Goal: Information Seeking & Learning: Learn about a topic

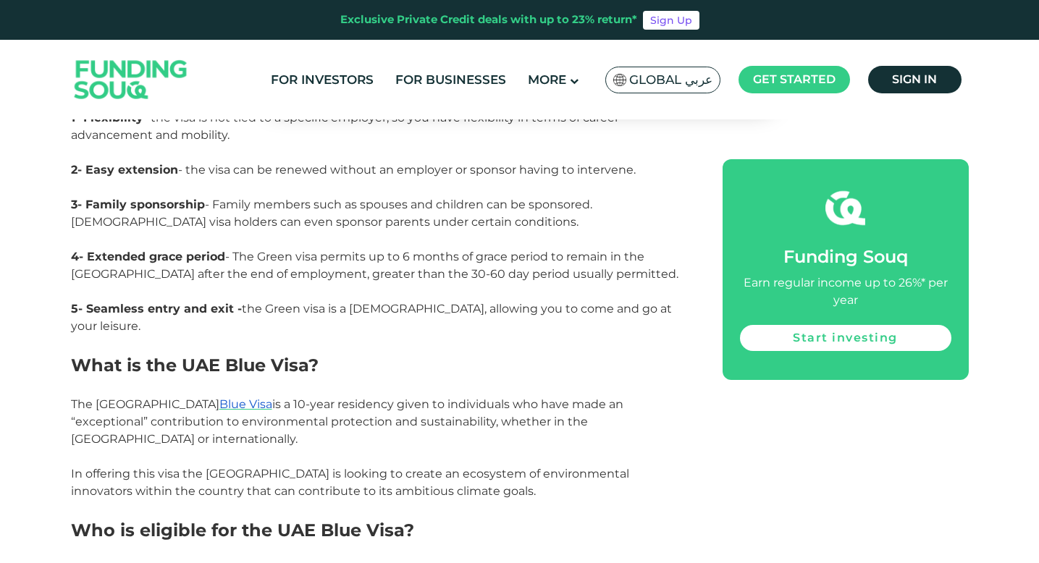
scroll to position [1806, 0]
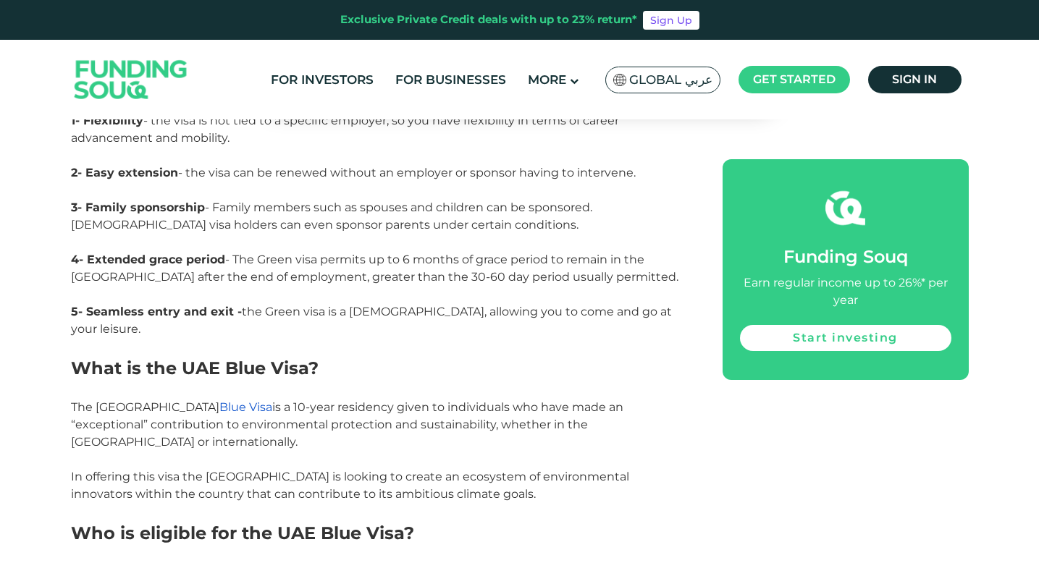
click at [219, 400] on span "Blue Visa" at bounding box center [245, 407] width 53 height 14
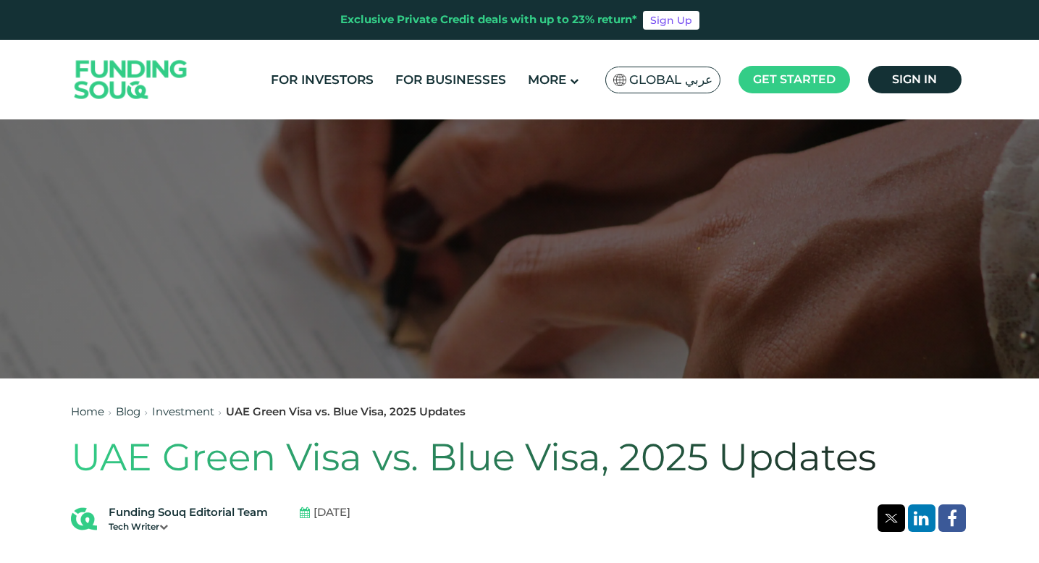
scroll to position [0, 0]
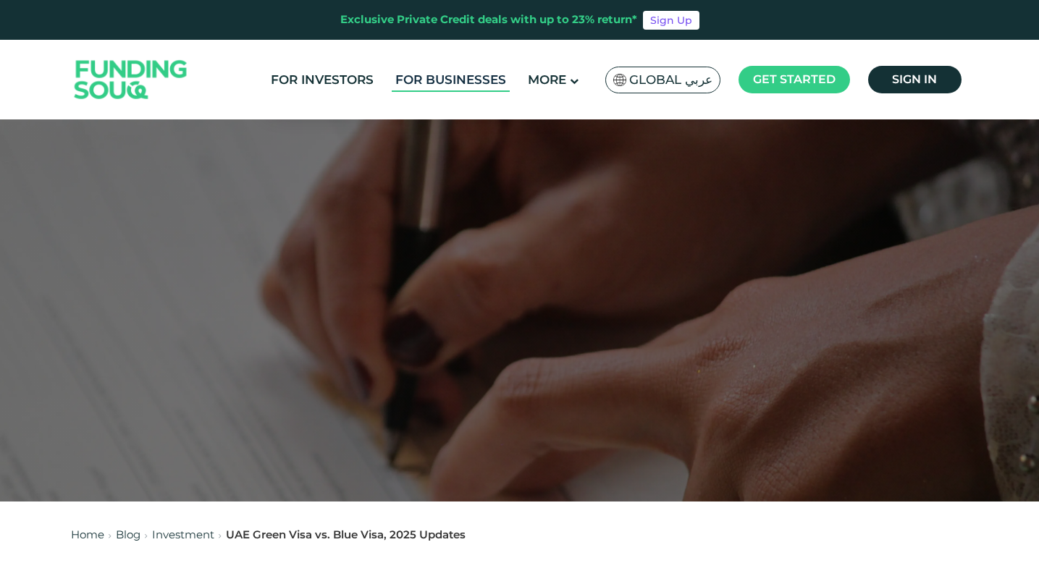
click at [462, 85] on link "For Businesses" at bounding box center [451, 80] width 118 height 24
